Goal: Information Seeking & Learning: Learn about a topic

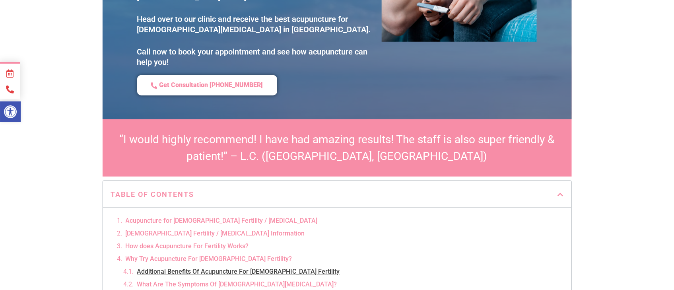
scroll to position [199, 0]
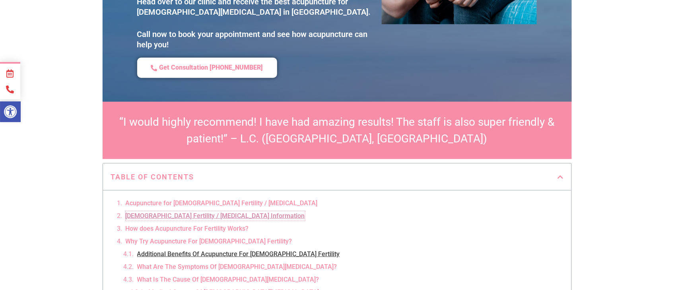
click at [207, 211] on link "Male Fertility / Infertility Information" at bounding box center [215, 216] width 179 height 10
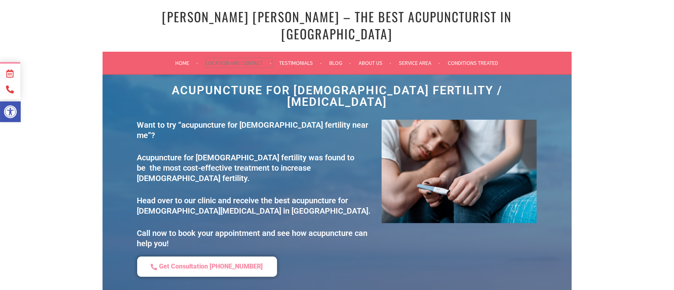
click at [247, 58] on link "Location and Contact" at bounding box center [239, 63] width 66 height 10
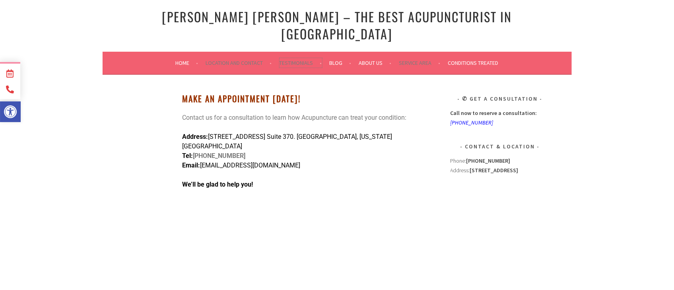
click at [294, 58] on link "Testimonials" at bounding box center [301, 63] width 43 height 10
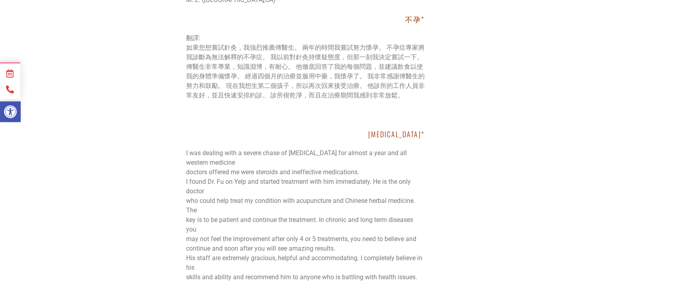
scroll to position [1318, 0]
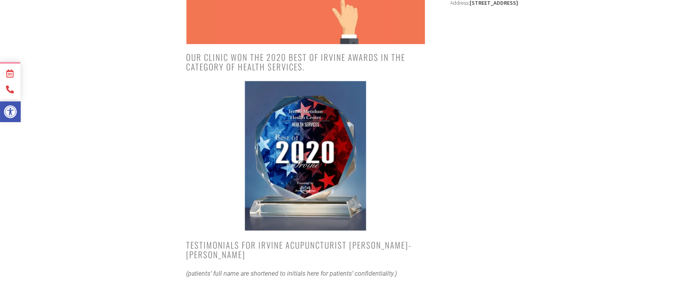
scroll to position [0, 0]
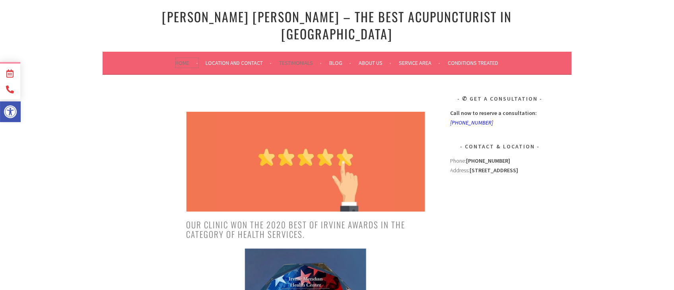
click at [180, 58] on link "Home" at bounding box center [187, 63] width 23 height 10
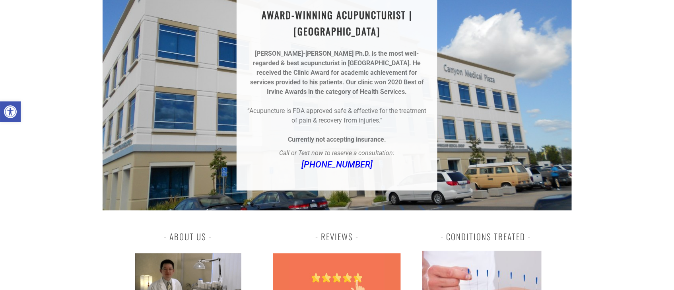
scroll to position [239, 0]
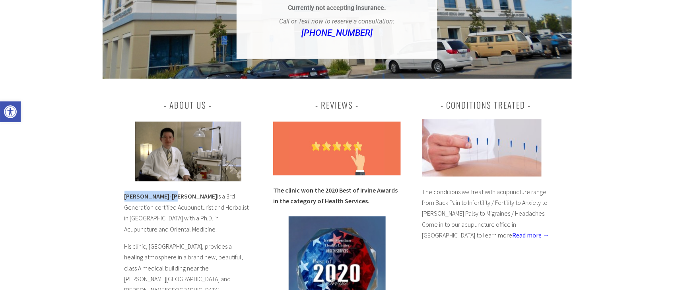
drag, startPoint x: 123, startPoint y: 183, endPoint x: 171, endPoint y: 185, distance: 47.8
click at [171, 185] on div "About Us Dr. Chun-Ming Fu is a 3rd Generation certified Acupuncturist and Herba…" at bounding box center [337, 271] width 469 height 385
copy b "Dr. Chun-Ming Fu"
click at [170, 241] on p "His clinic, Irvine Meridian Health Center, provides a healing atmosphere in a b…" at bounding box center [188, 268] width 128 height 54
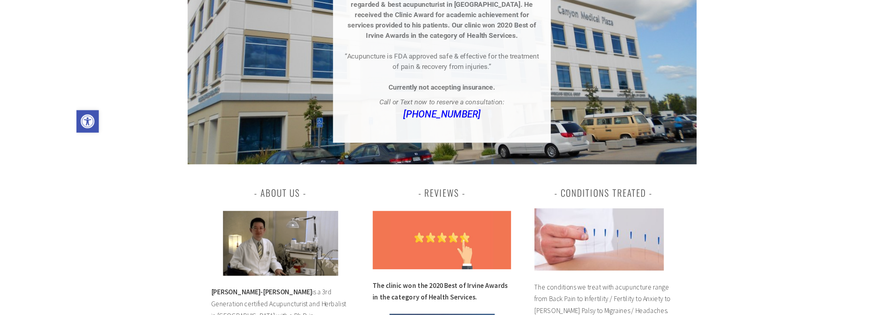
scroll to position [0, 0]
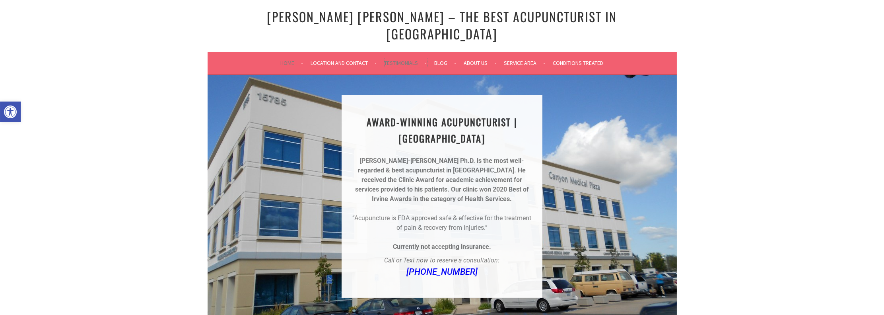
click at [400, 58] on link "Testimonials" at bounding box center [406, 63] width 43 height 10
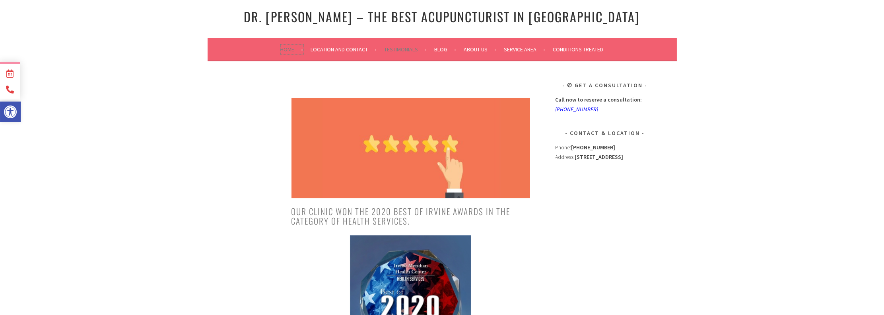
click at [281, 49] on link "Home" at bounding box center [292, 50] width 23 height 10
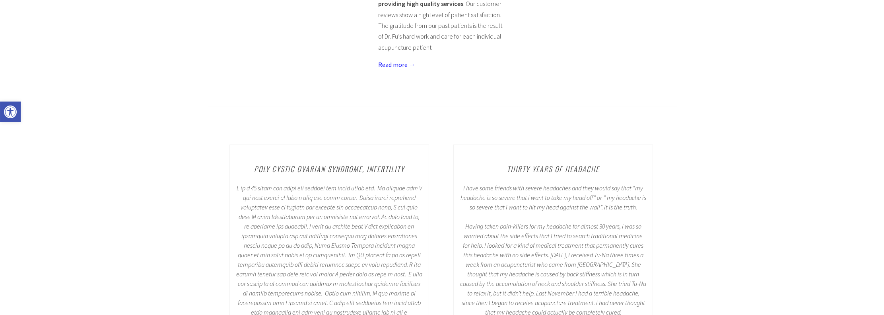
scroll to position [716, 0]
